Goal: Transaction & Acquisition: Purchase product/service

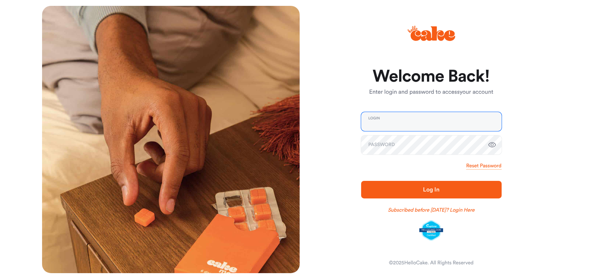
click at [404, 123] on input "email" at bounding box center [431, 121] width 141 height 19
type input "**********"
click at [375, 185] on span "Log In" at bounding box center [431, 189] width 117 height 9
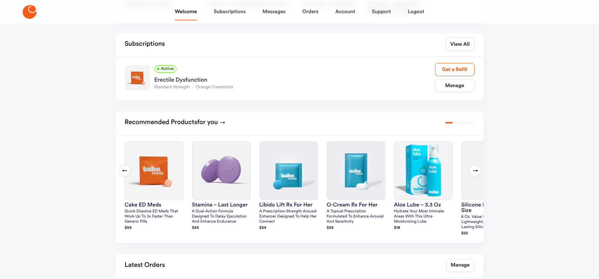
scroll to position [112, 0]
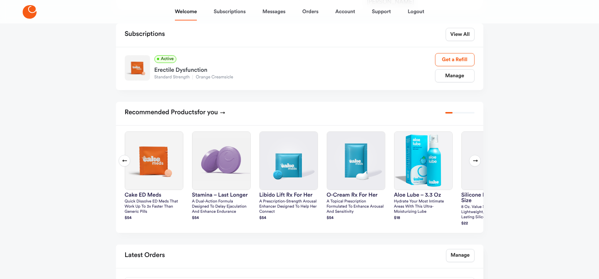
click at [474, 164] on icon at bounding box center [475, 161] width 6 height 6
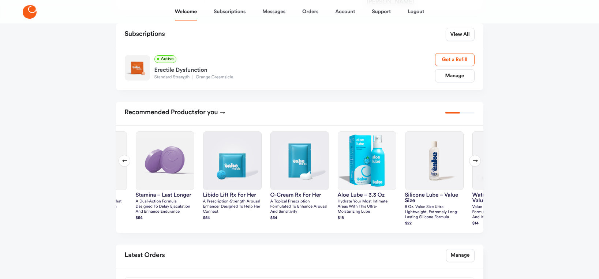
click at [474, 164] on icon at bounding box center [475, 161] width 6 height 6
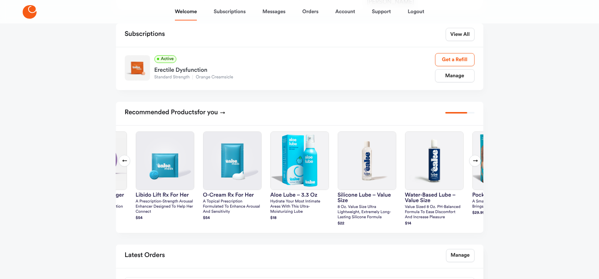
click at [474, 164] on icon at bounding box center [475, 161] width 6 height 6
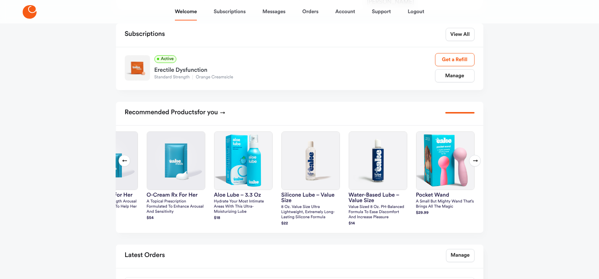
click at [474, 164] on icon at bounding box center [475, 161] width 6 height 6
click at [477, 164] on icon at bounding box center [475, 161] width 6 height 6
click at [475, 162] on icon at bounding box center [475, 161] width 5 height 2
click at [122, 164] on icon at bounding box center [125, 161] width 6 height 6
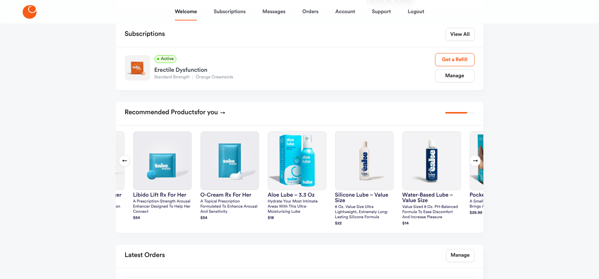
click at [122, 164] on icon at bounding box center [125, 161] width 6 height 6
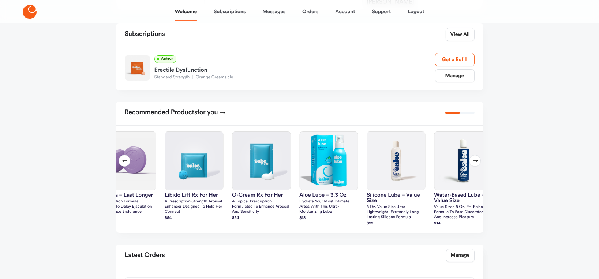
click at [122, 164] on icon at bounding box center [125, 161] width 6 height 6
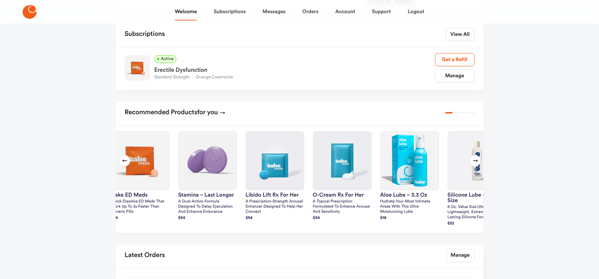
click at [122, 164] on icon at bounding box center [125, 161] width 6 height 6
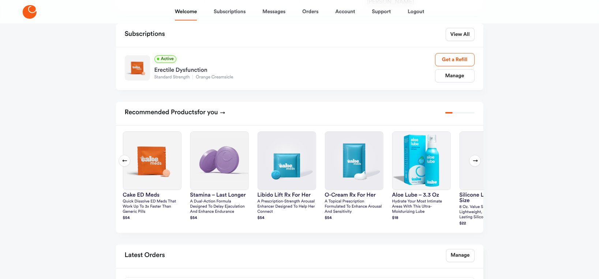
click at [122, 164] on icon at bounding box center [125, 161] width 6 height 6
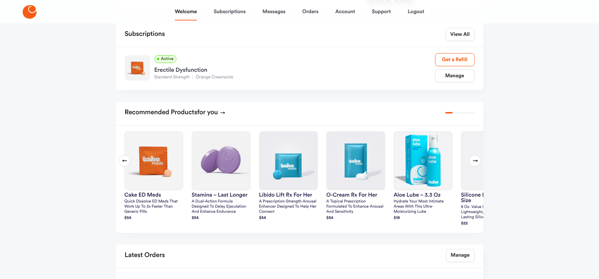
click at [122, 164] on icon at bounding box center [125, 161] width 6 height 6
click at [123, 164] on icon at bounding box center [125, 161] width 6 height 6
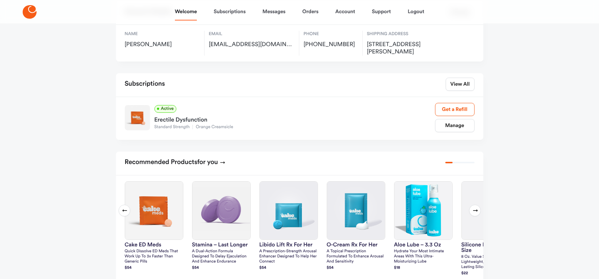
scroll to position [0, 0]
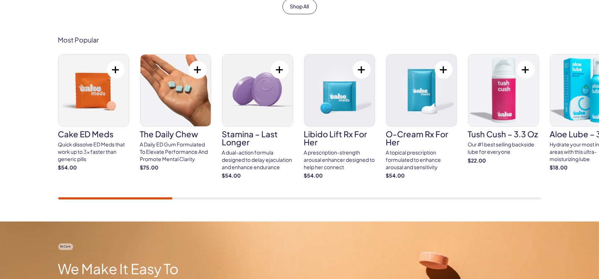
scroll to position [400, 0]
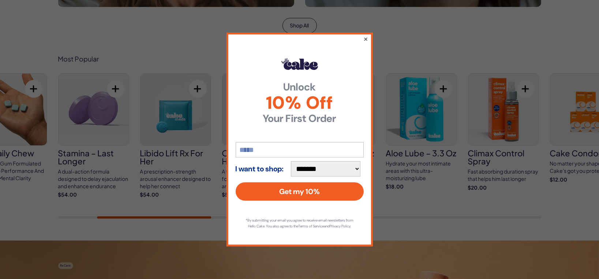
click at [367, 34] on button "×" at bounding box center [365, 38] width 5 height 9
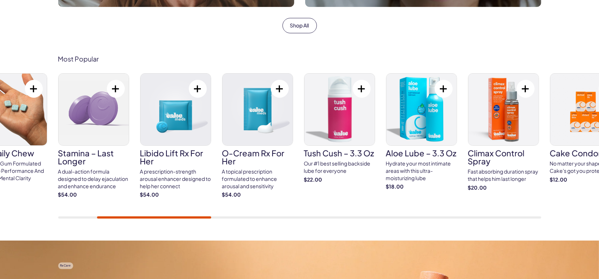
click at [218, 218] on div "Most Popular Cake ED Meds Quick dissolve ED Meds that work up to 3x faster than…" at bounding box center [299, 137] width 599 height 208
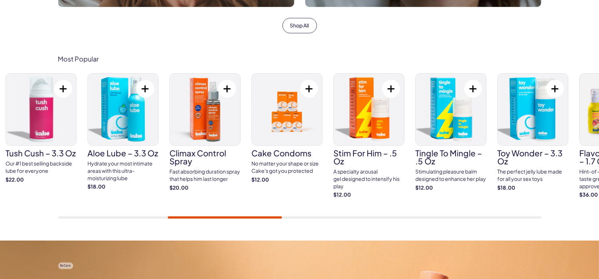
click at [225, 217] on div at bounding box center [299, 217] width 483 height 2
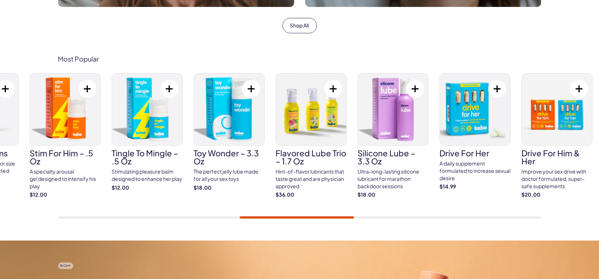
click at [282, 210] on div "Cake ED Meds Quick dissolve ED Meds that work up to 3x faster than generic pill…" at bounding box center [299, 145] width 483 height 145
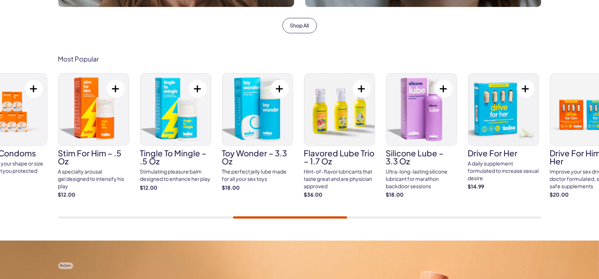
drag, startPoint x: 284, startPoint y: 215, endPoint x: 306, endPoint y: 213, distance: 22.0
click at [306, 213] on div "Cake ED Meds Quick dissolve ED Meds that work up to 3x faster than generic pill…" at bounding box center [299, 145] width 483 height 145
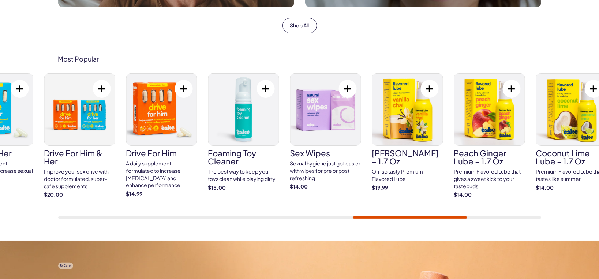
click at [429, 199] on div "Cake ED Meds Quick dissolve ED Meds that work up to 3x faster than generic pill…" at bounding box center [299, 145] width 483 height 145
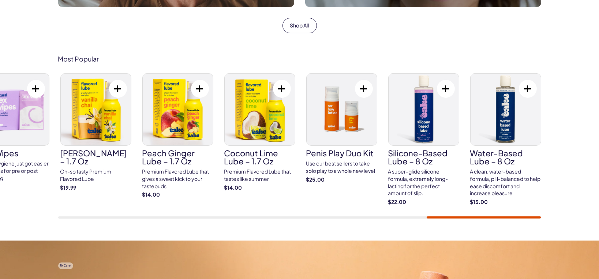
click at [513, 212] on div "Cake ED Meds Quick dissolve ED Meds that work up to 3x faster than generic pill…" at bounding box center [299, 145] width 483 height 145
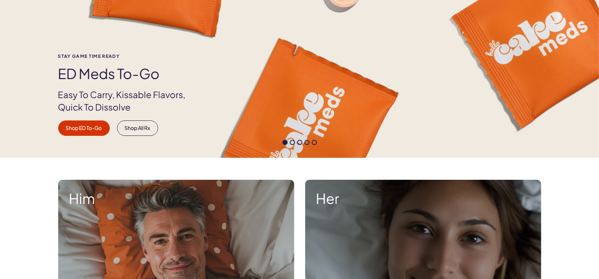
scroll to position [0, 0]
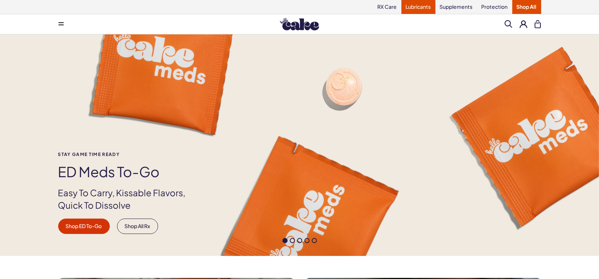
click at [416, 10] on link "Lubricants" at bounding box center [418, 7] width 34 height 14
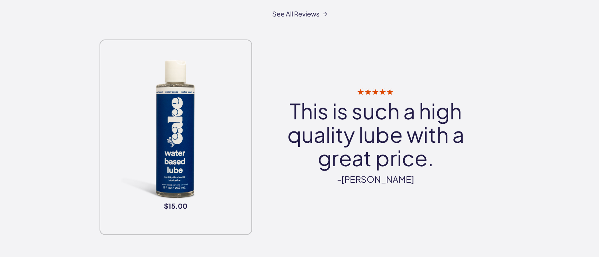
scroll to position [1408, 0]
